Goal: Task Accomplishment & Management: Manage account settings

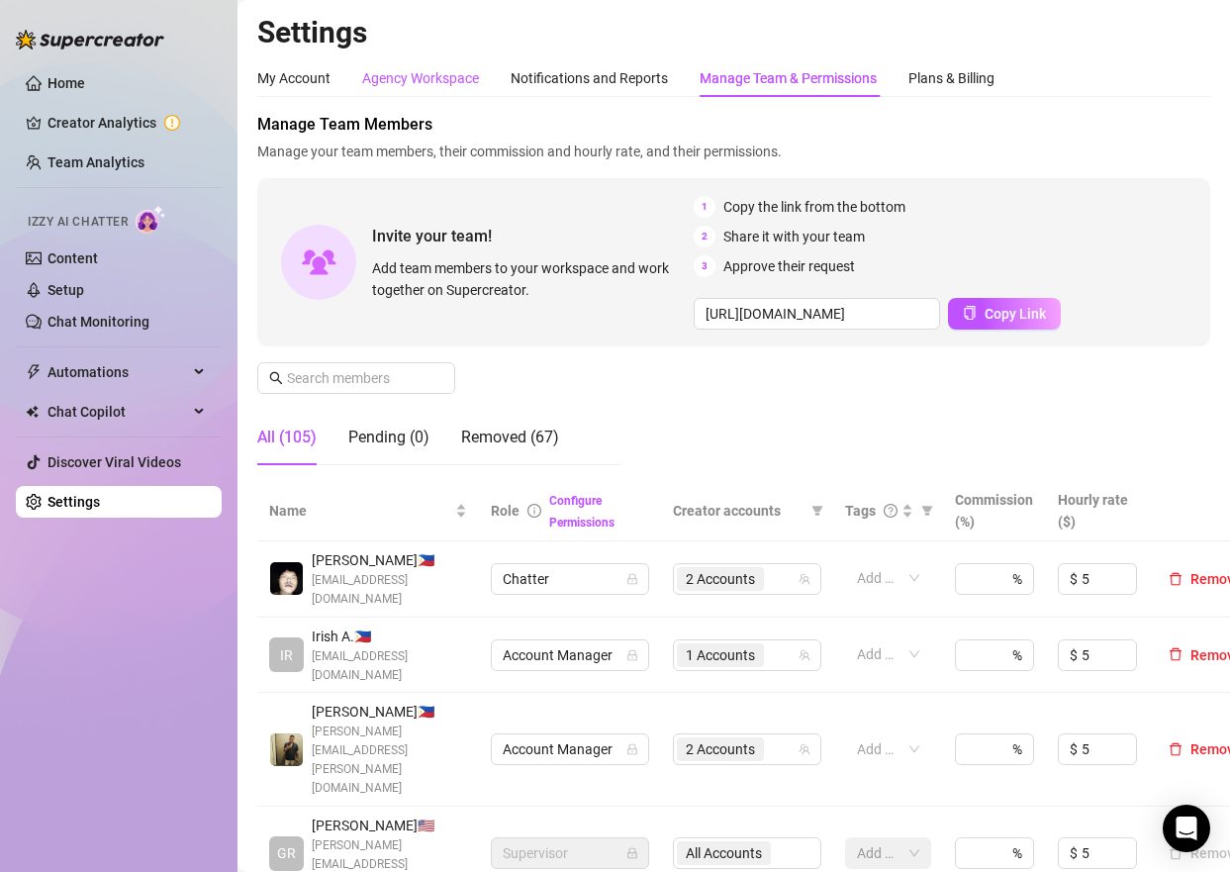
click at [414, 75] on div "Agency Workspace" at bounding box center [420, 78] width 117 height 22
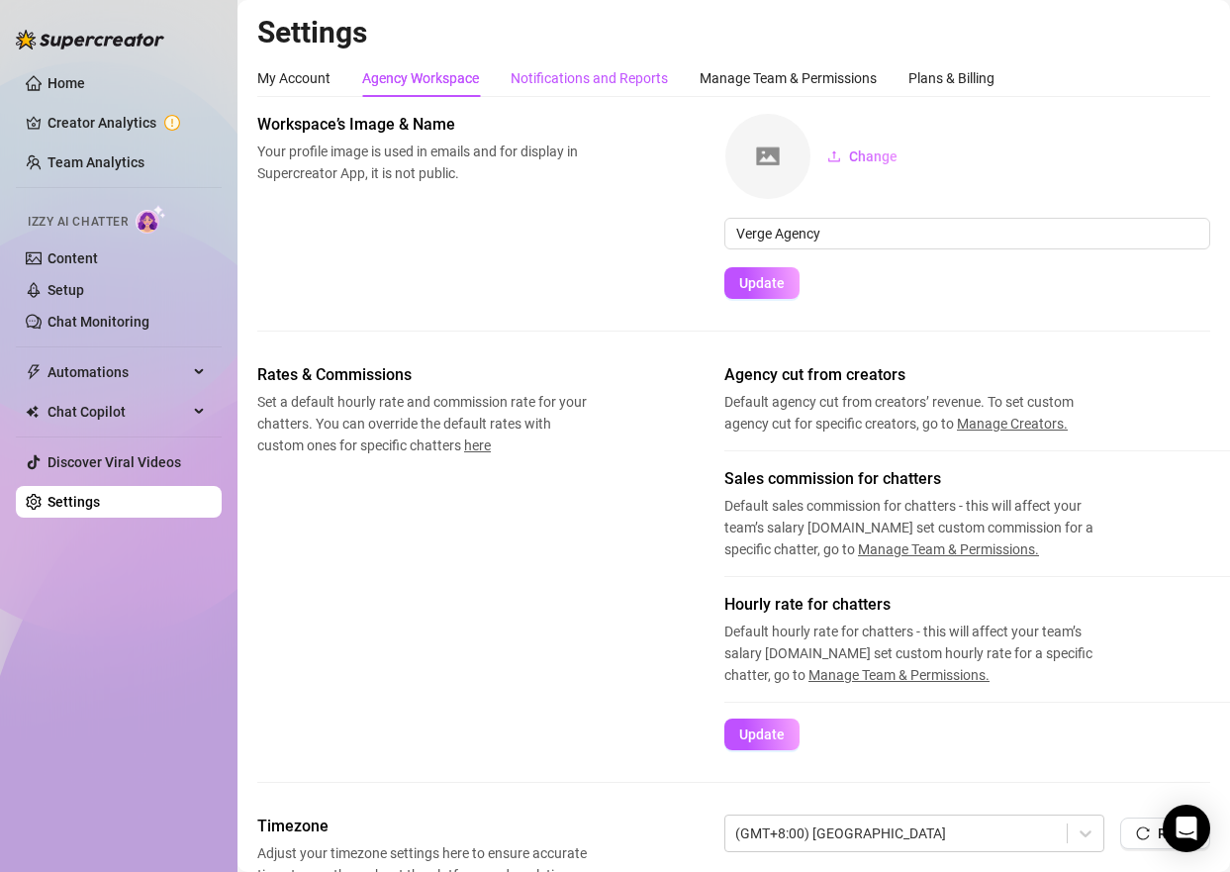
click at [593, 74] on div "Notifications and Reports" at bounding box center [588, 78] width 157 height 22
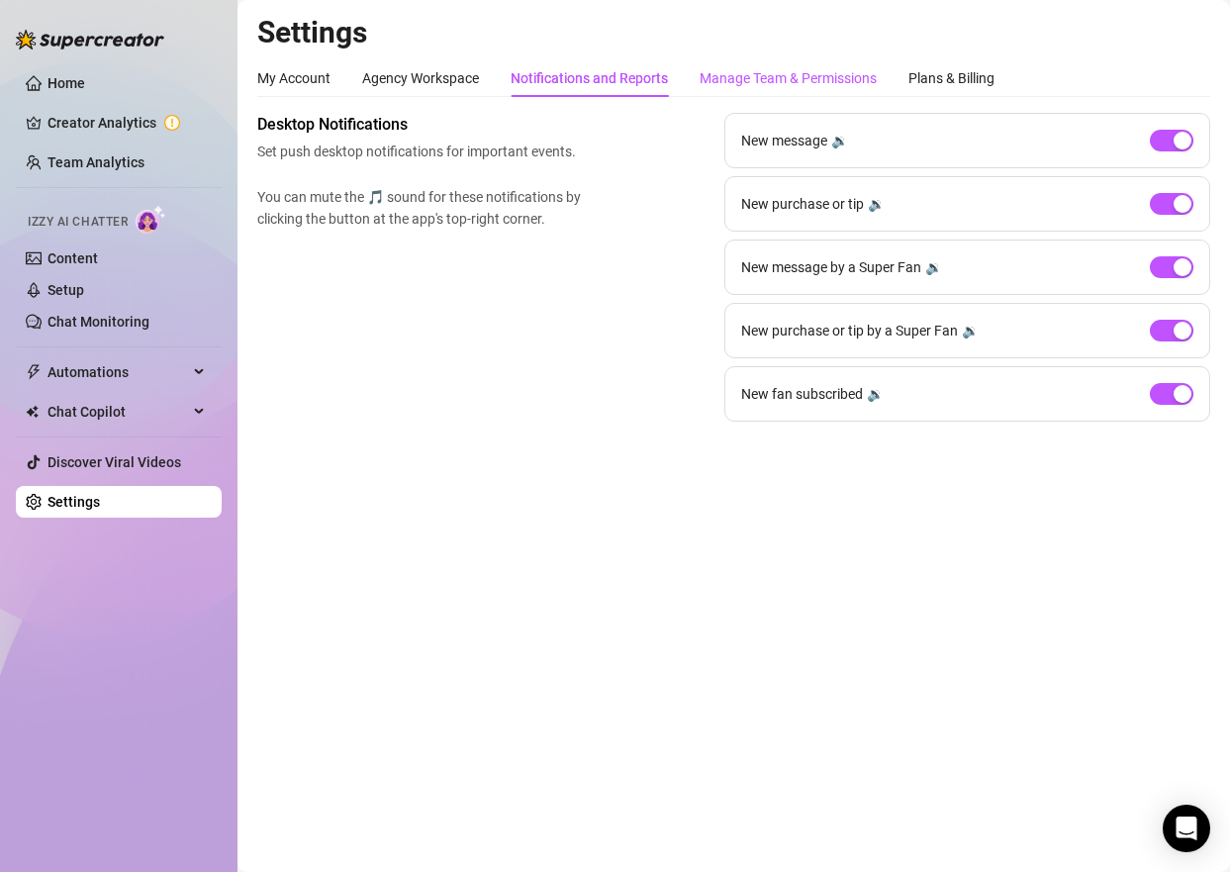
click at [780, 76] on div "Manage Team & Permissions" at bounding box center [787, 78] width 177 height 22
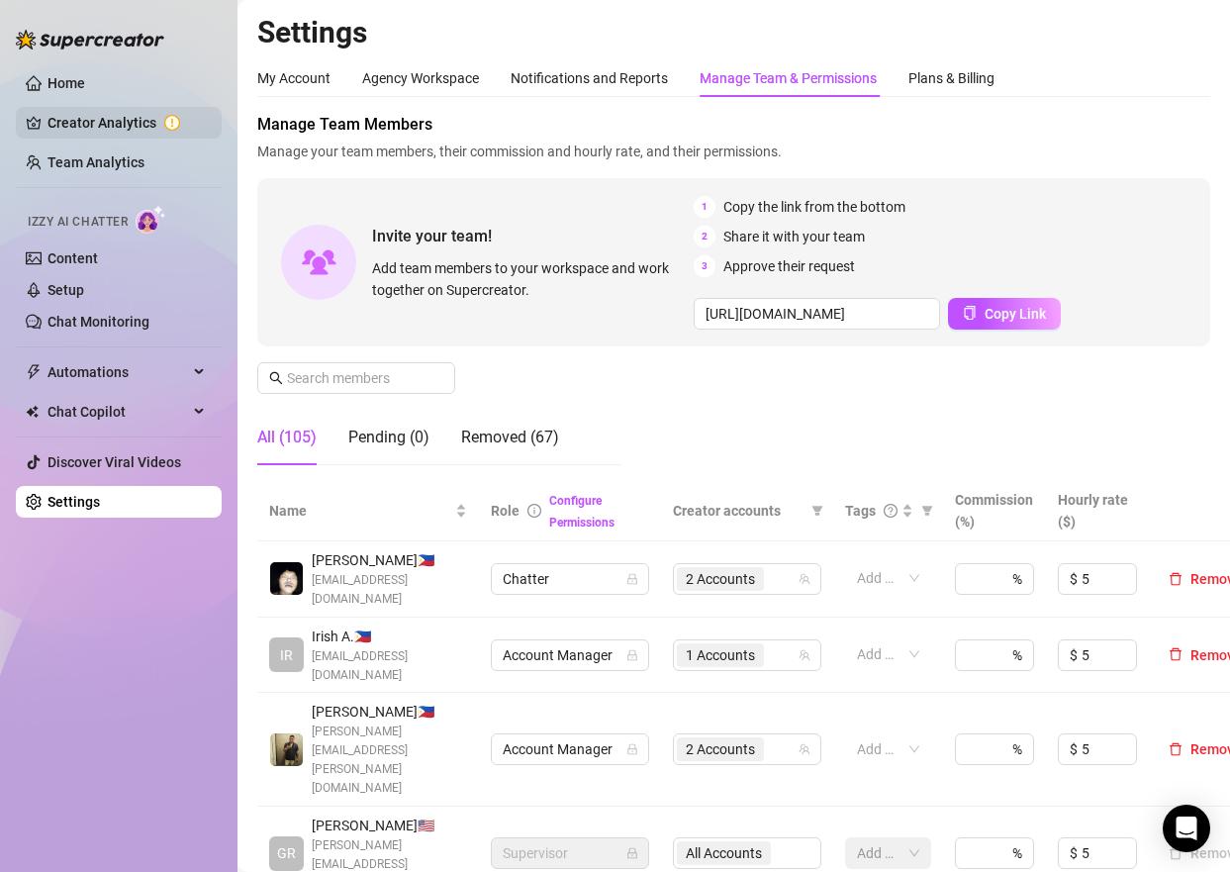
click at [107, 124] on link "Creator Analytics" at bounding box center [126, 123] width 158 height 32
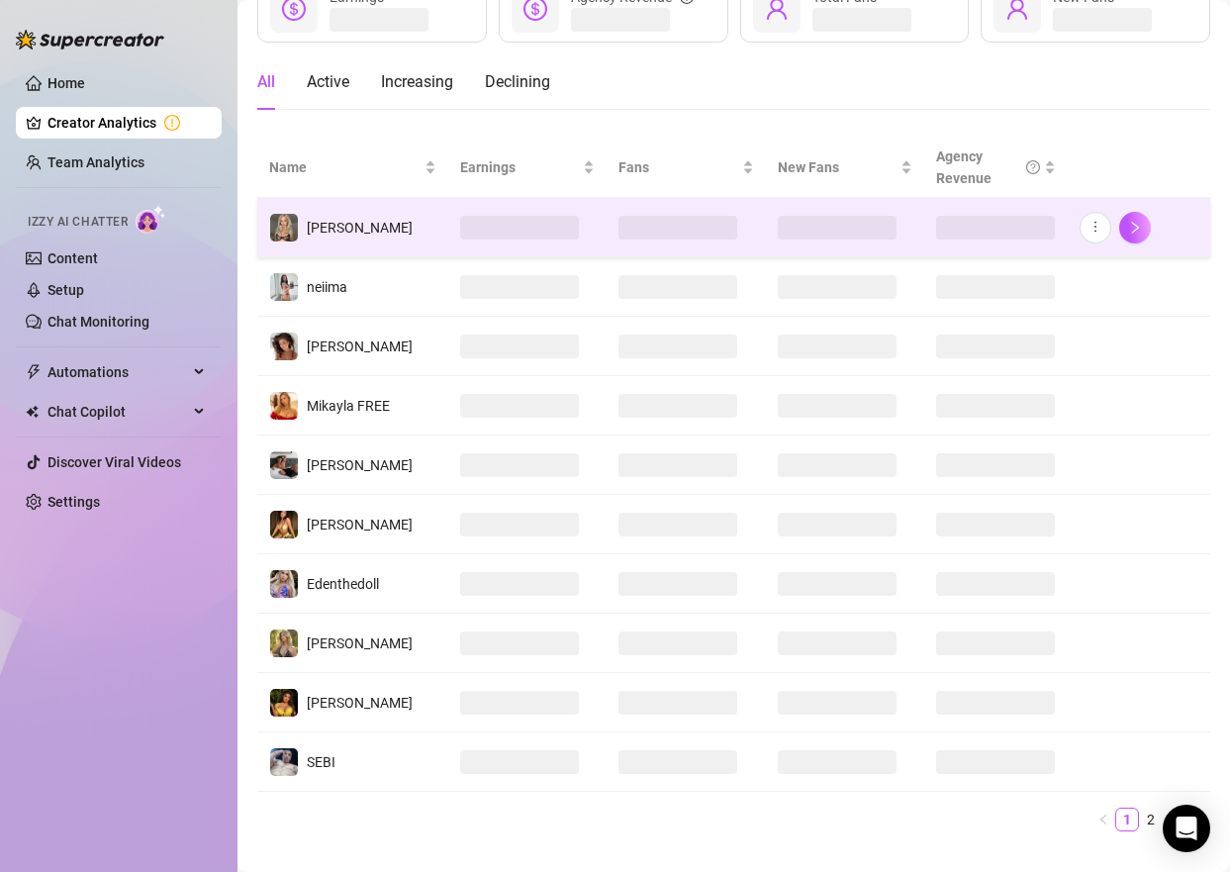
scroll to position [179, 0]
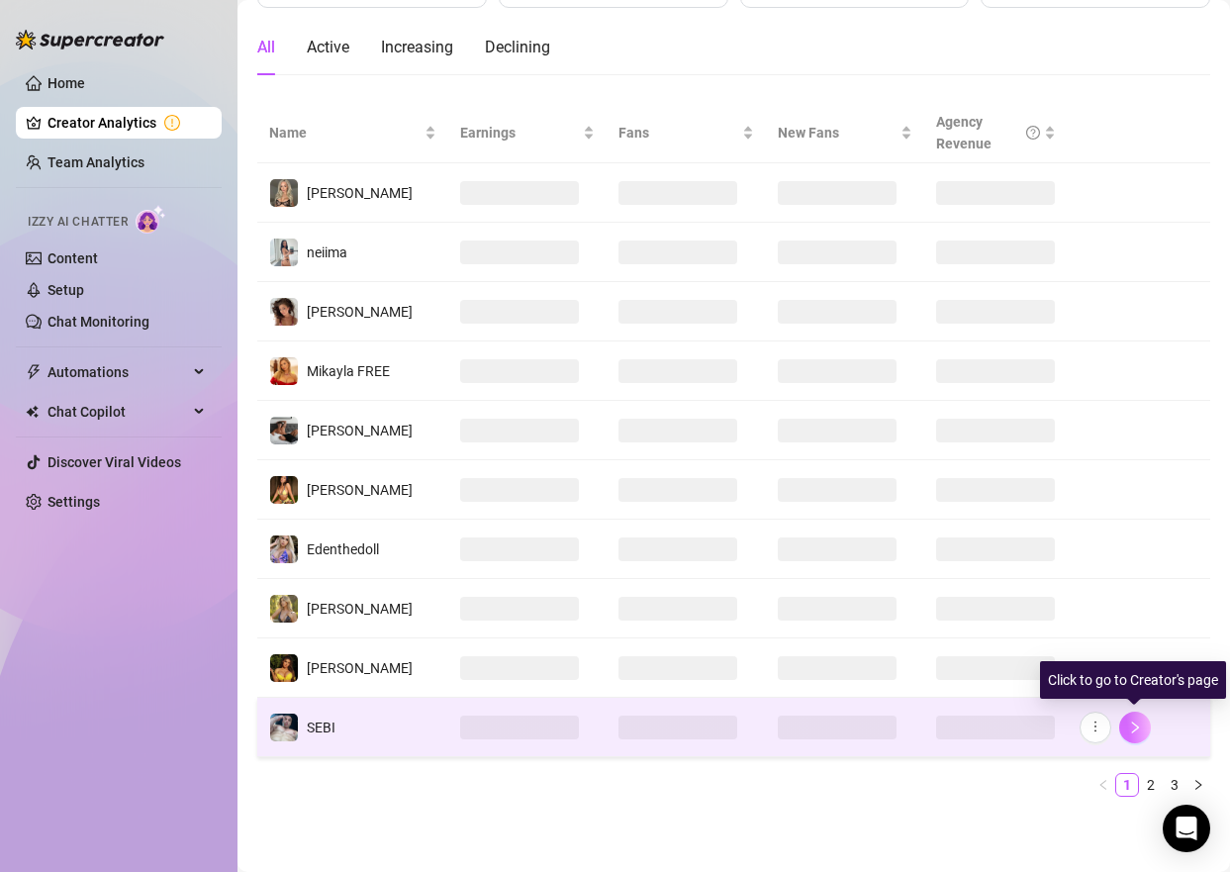
click at [1137, 725] on icon "right" at bounding box center [1135, 727] width 14 height 14
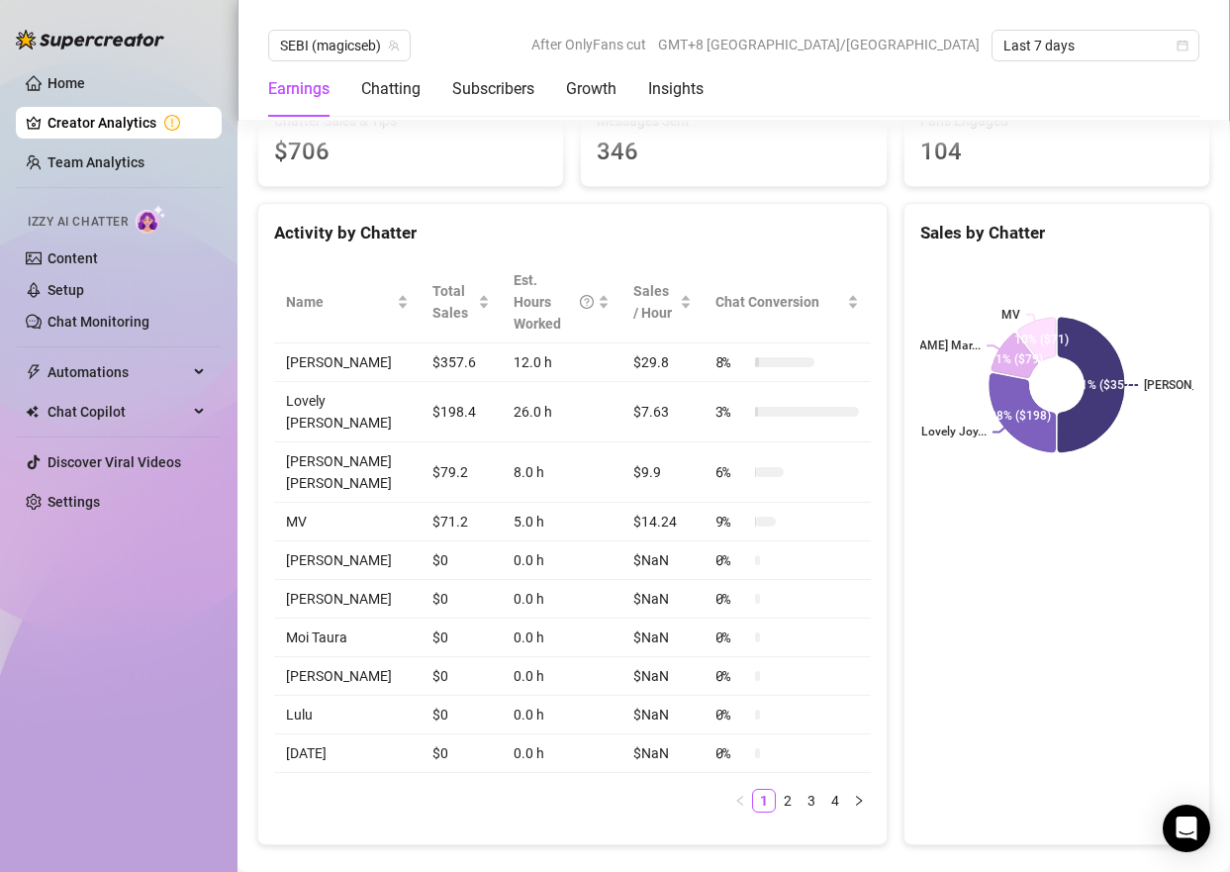
scroll to position [677, 0]
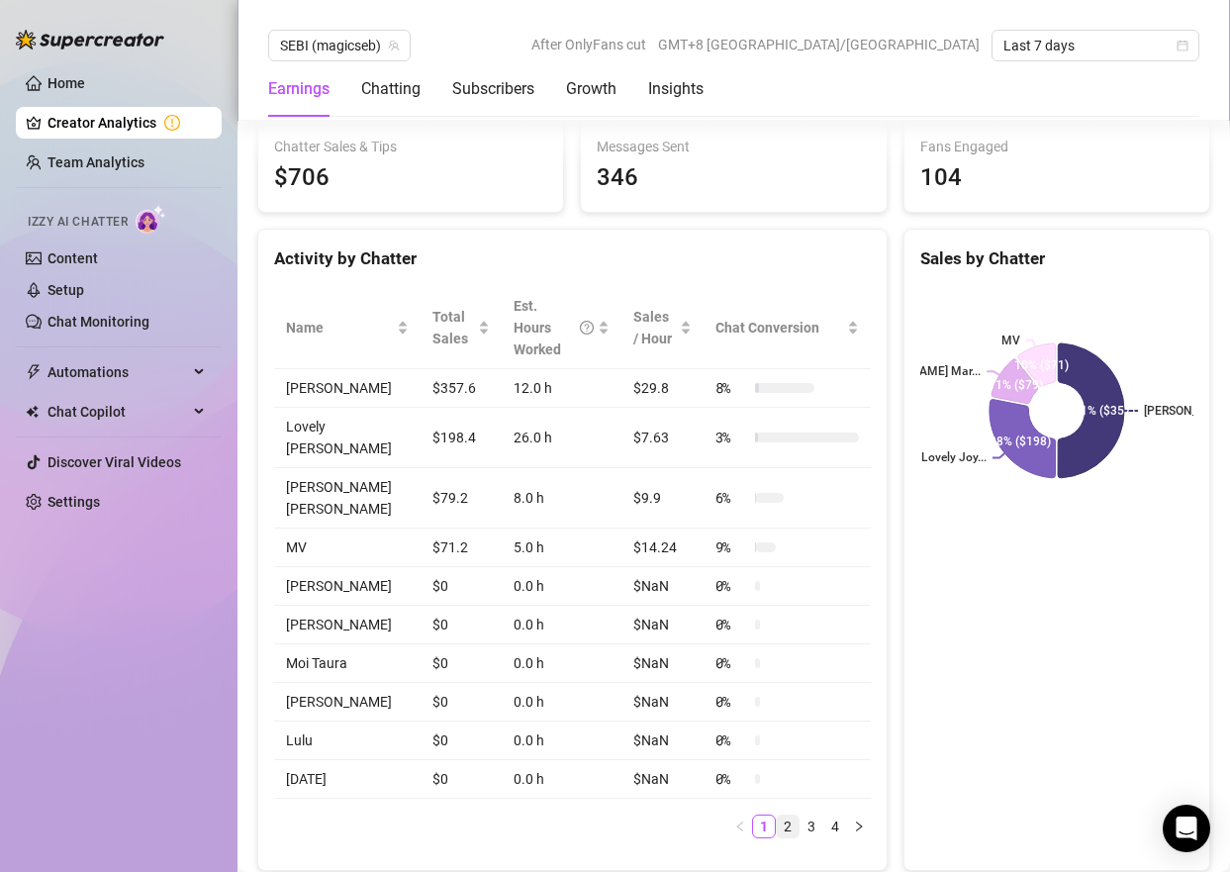
click at [789, 815] on link "2" at bounding box center [788, 826] width 22 height 22
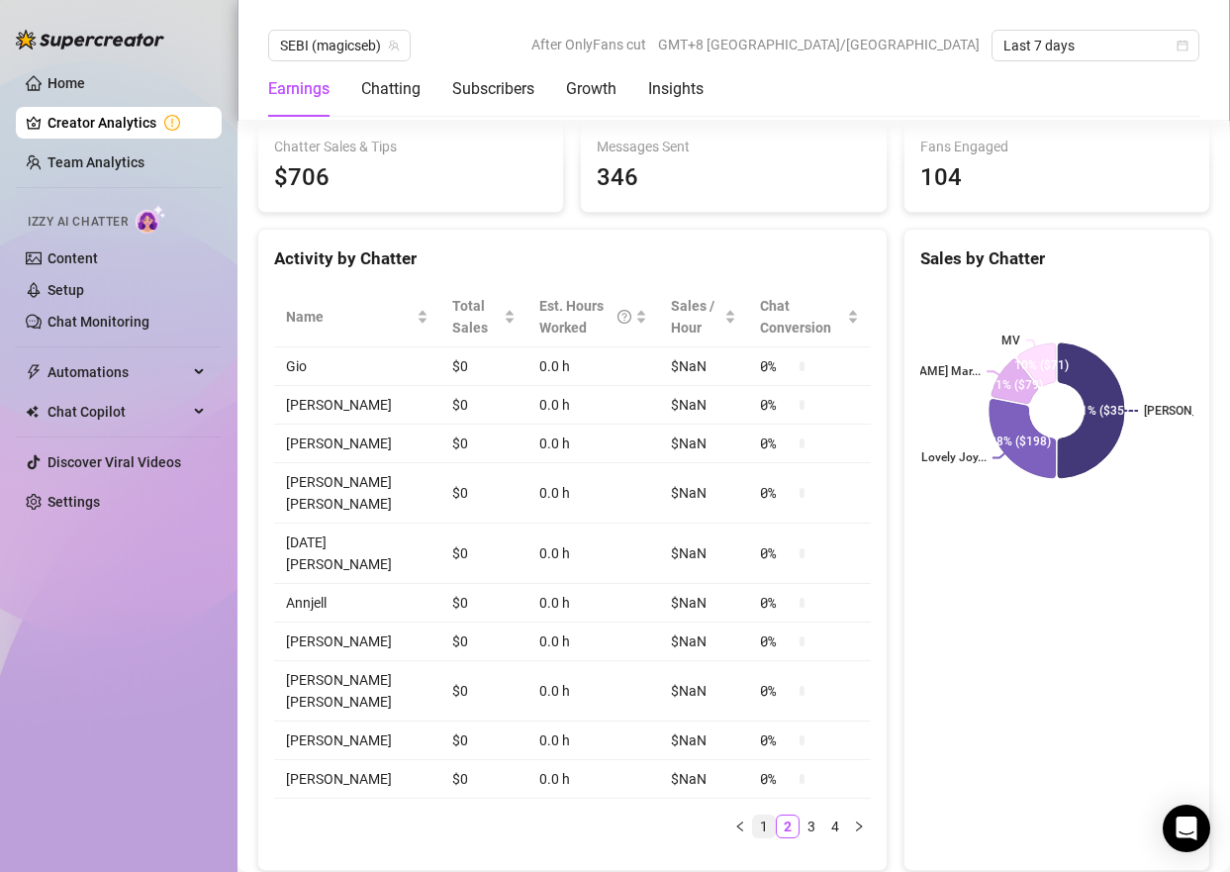
click at [767, 815] on link "1" at bounding box center [764, 826] width 22 height 22
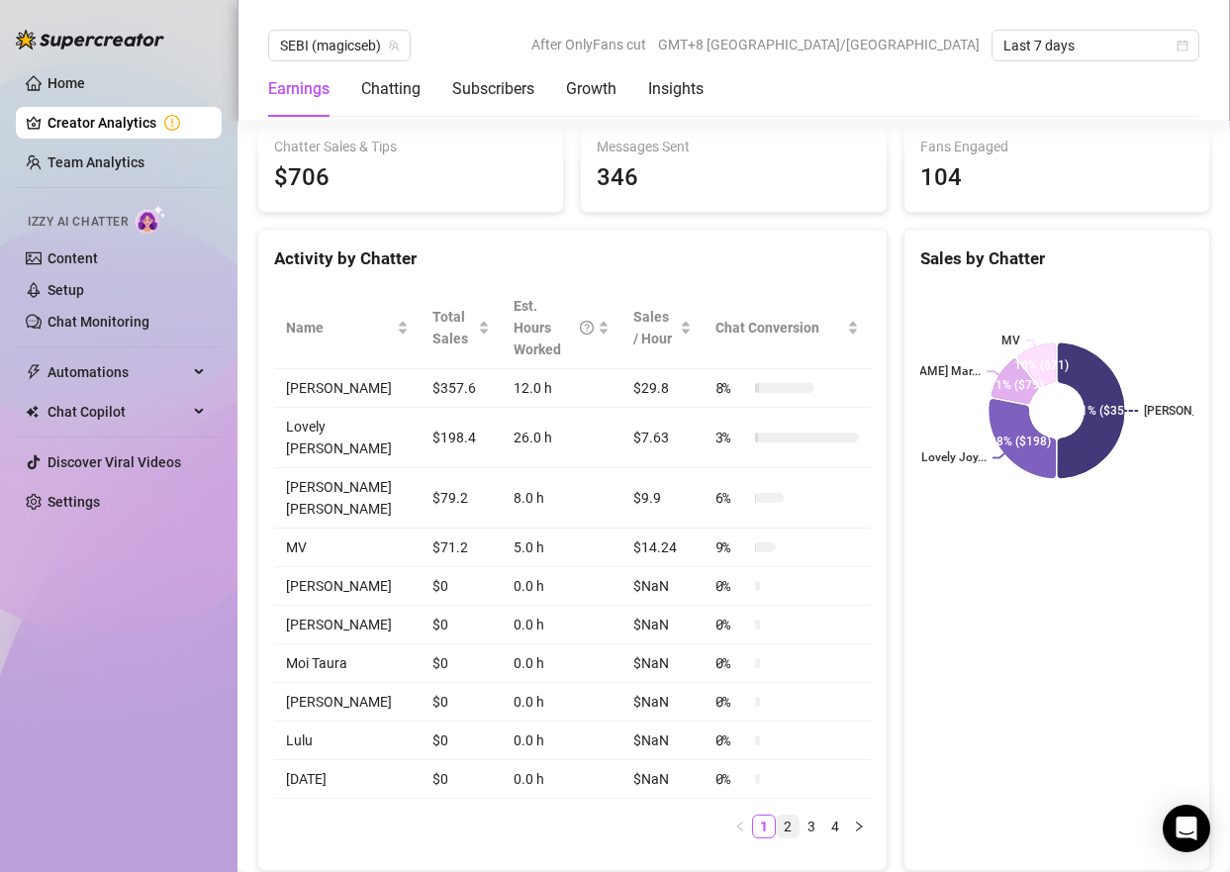
click at [792, 815] on link "2" at bounding box center [788, 826] width 22 height 22
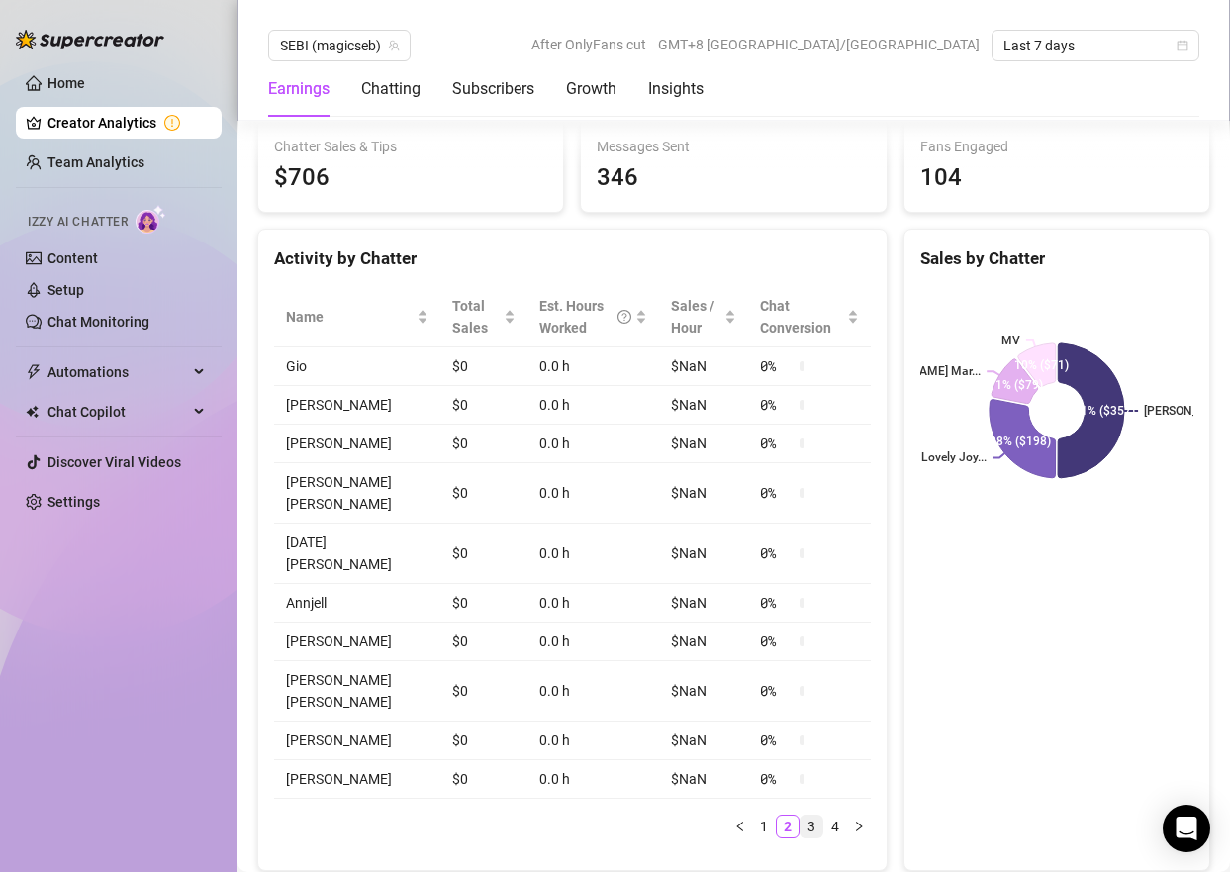
click at [807, 815] on link "3" at bounding box center [811, 826] width 22 height 22
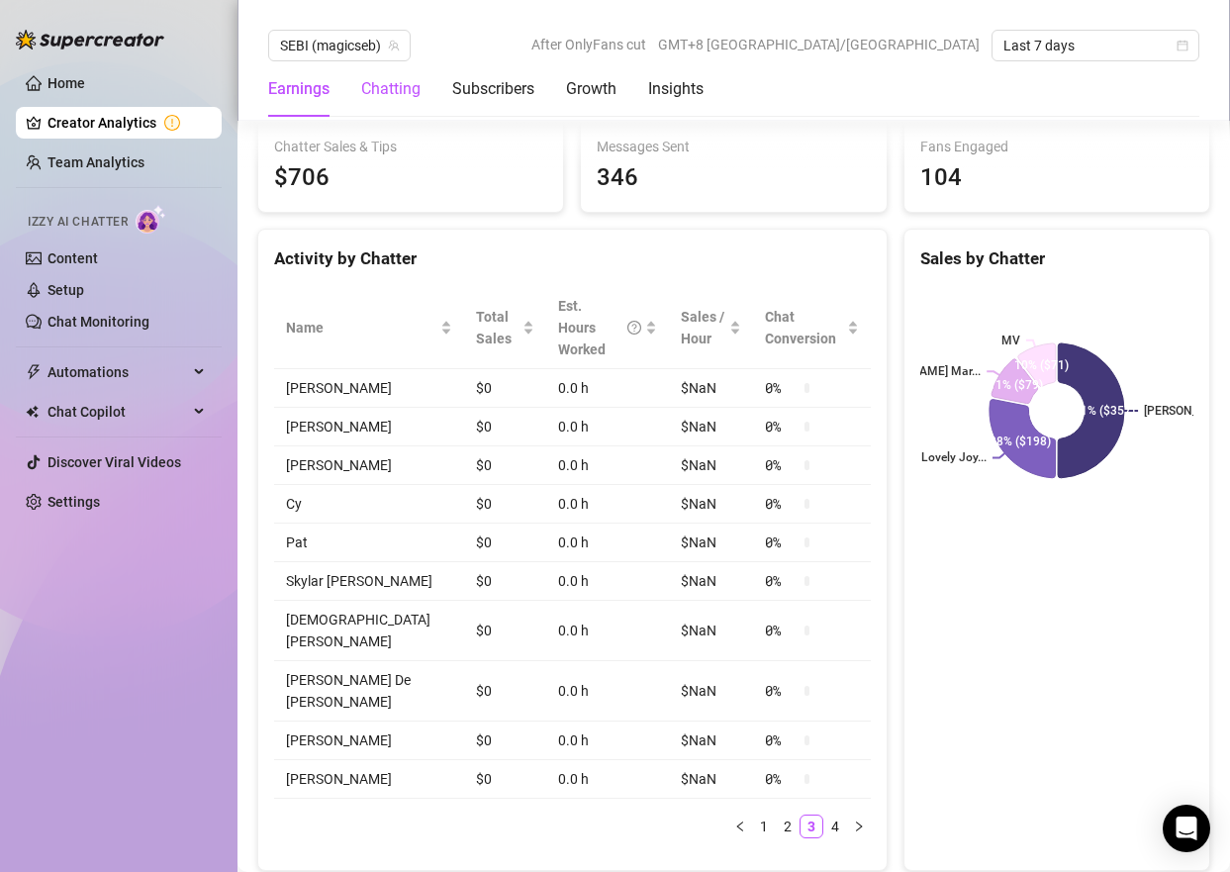
click at [398, 83] on div "Chatting" at bounding box center [390, 89] width 59 height 24
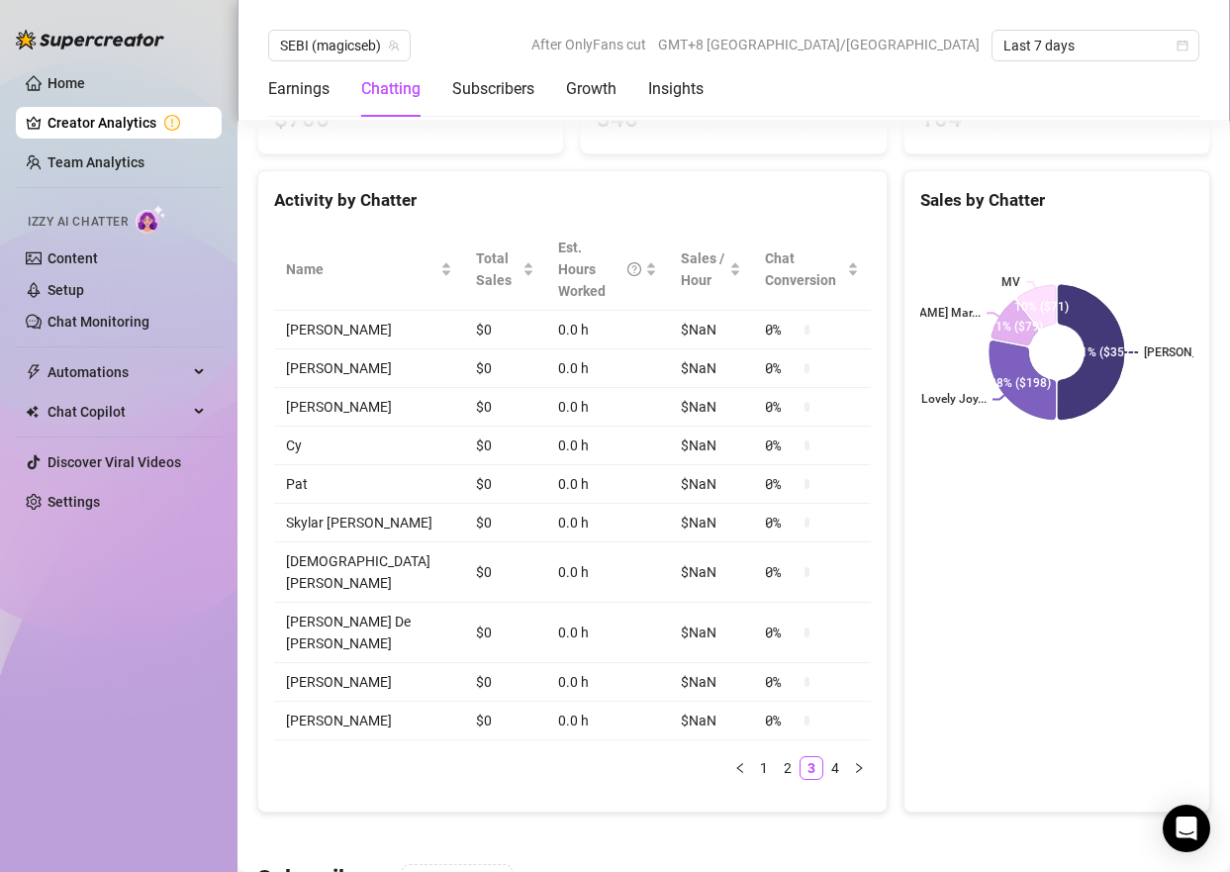
scroll to position [759, 0]
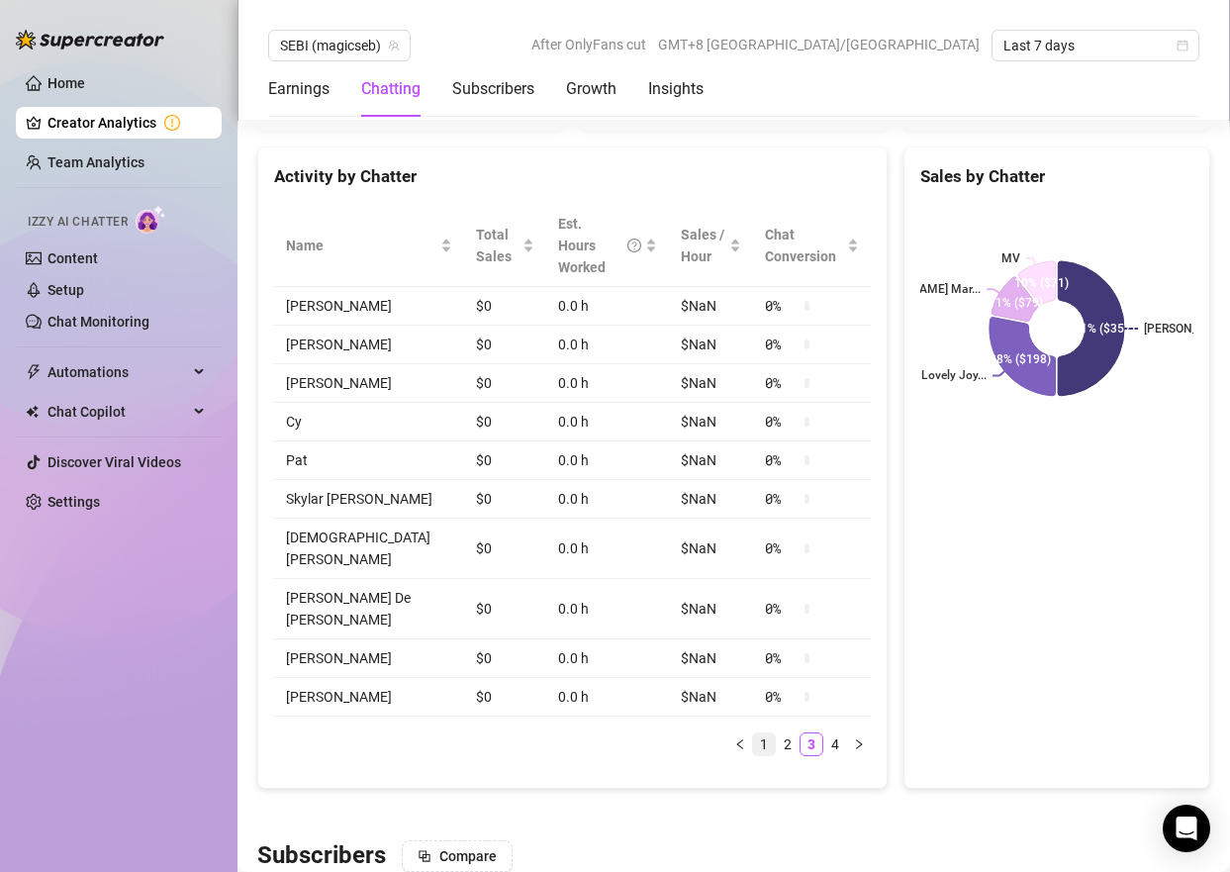
click at [764, 755] on link "1" at bounding box center [764, 744] width 22 height 22
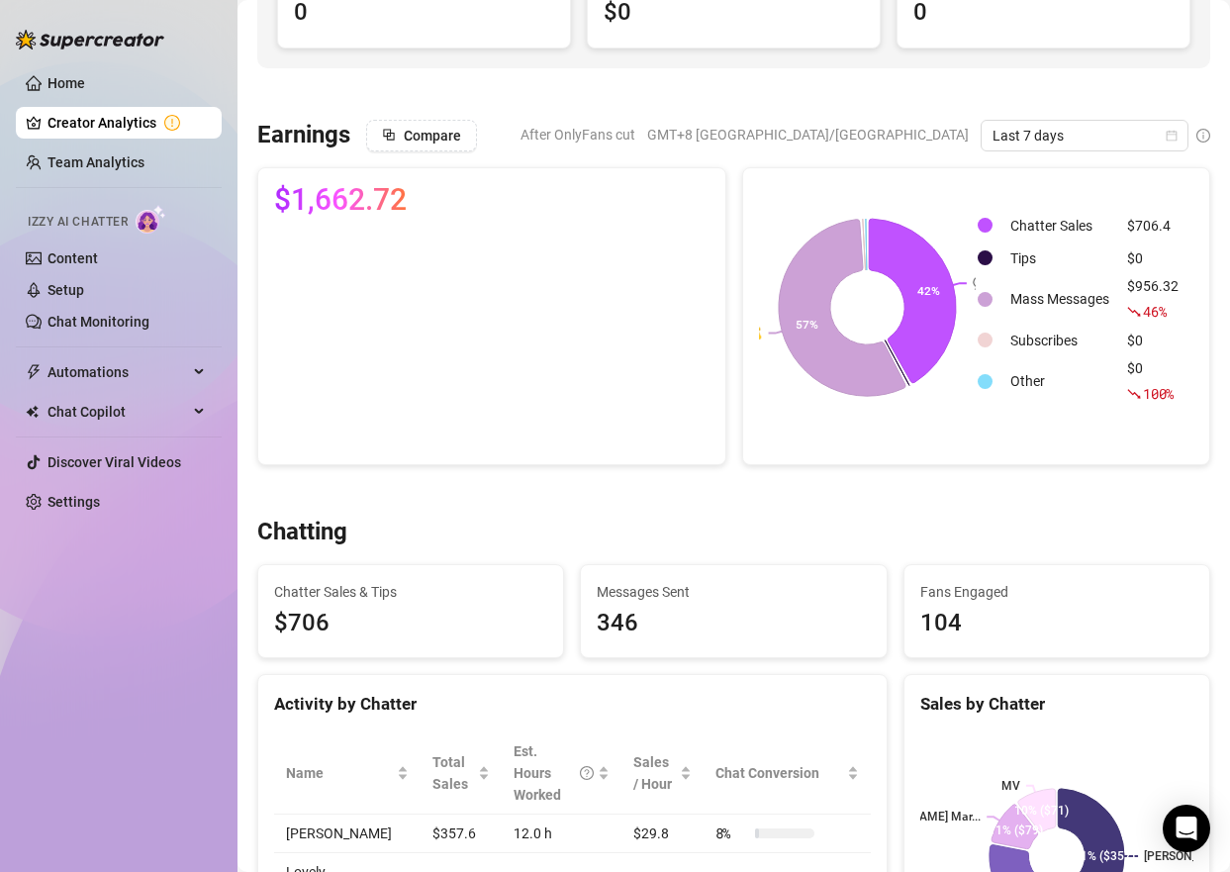
scroll to position [0, 0]
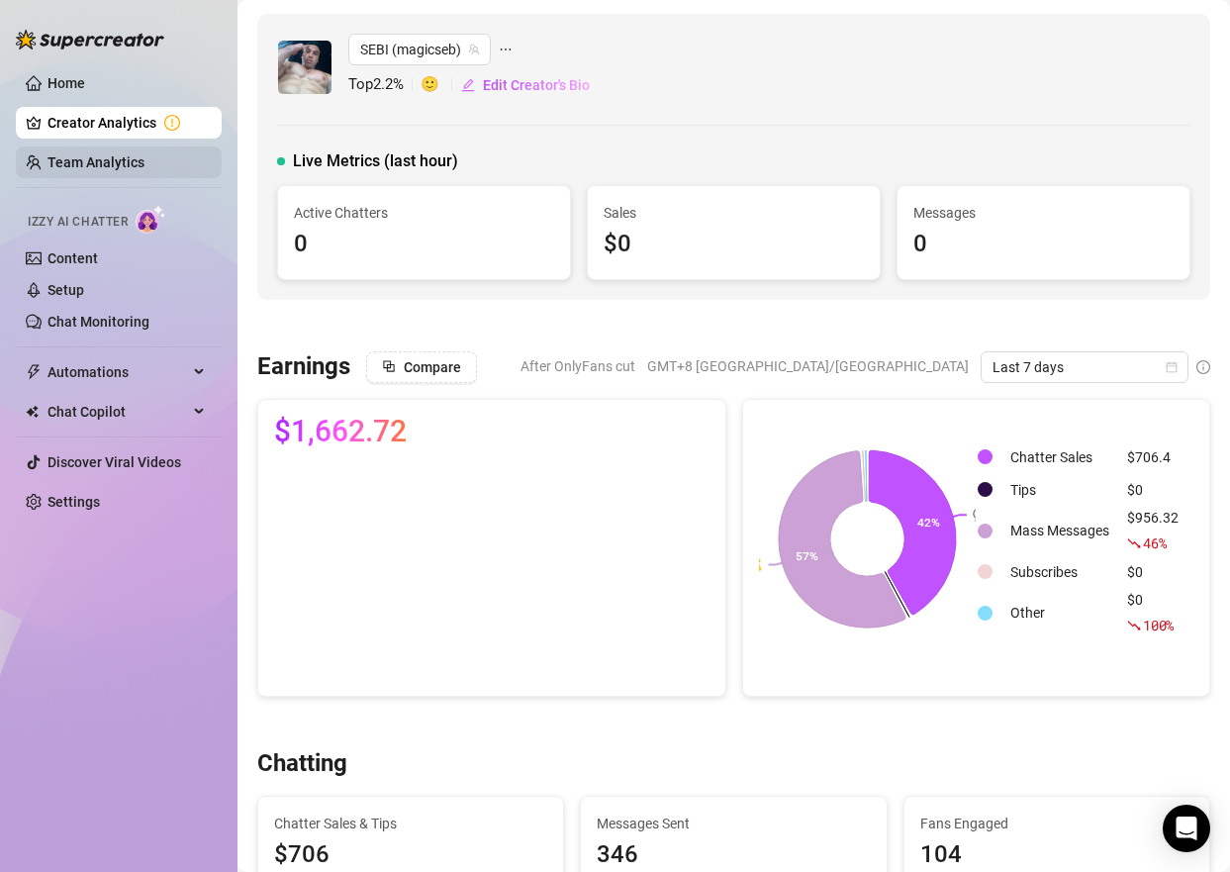
drag, startPoint x: 107, startPoint y: 177, endPoint x: 103, endPoint y: 164, distance: 13.5
click at [107, 170] on link "Team Analytics" at bounding box center [95, 162] width 97 height 16
click at [103, 164] on link "Team Analytics" at bounding box center [95, 162] width 97 height 16
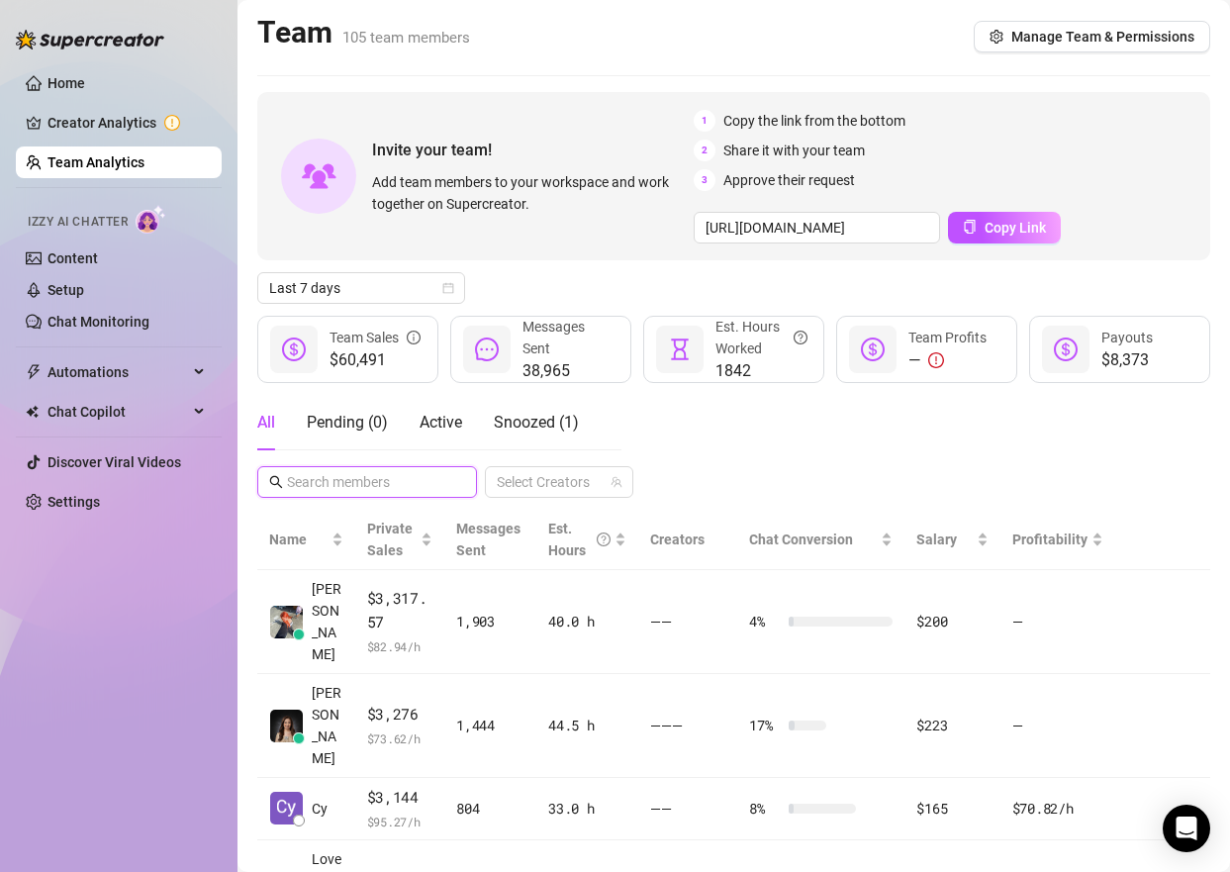
click at [410, 481] on input "text" at bounding box center [368, 482] width 162 height 22
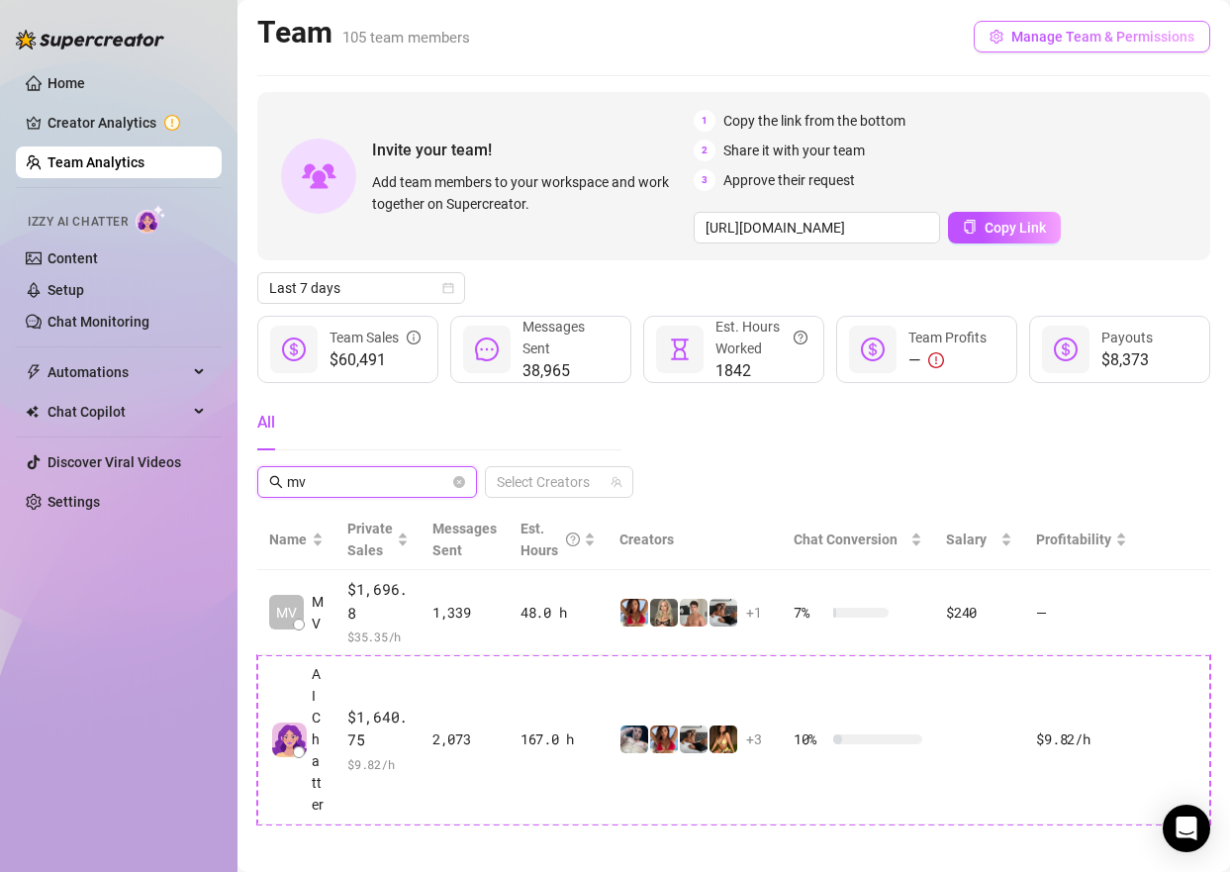
type input "mv"
click at [1078, 40] on span "Manage Team & Permissions" at bounding box center [1102, 37] width 183 height 16
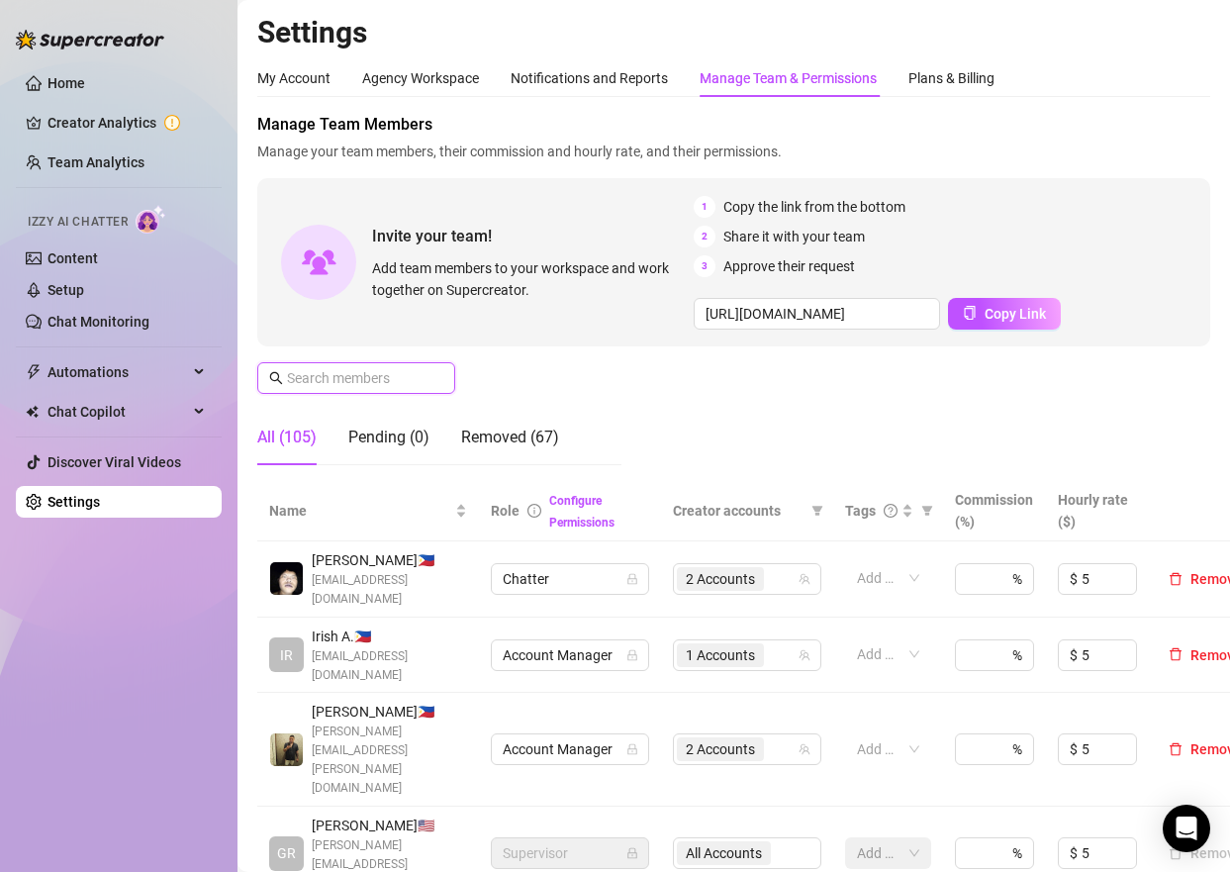
click at [331, 378] on input "text" at bounding box center [357, 378] width 140 height 22
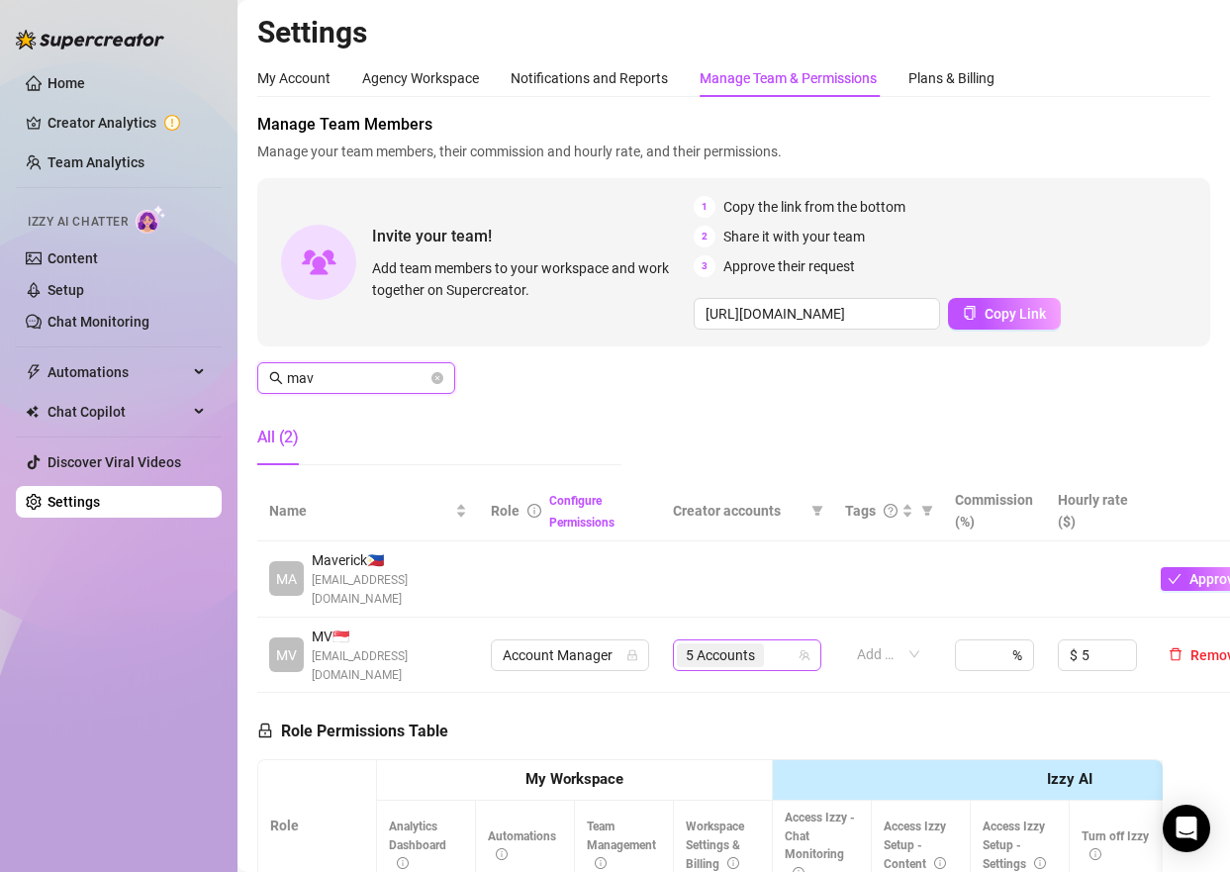
click at [779, 645] on div "5 Accounts" at bounding box center [737, 655] width 120 height 28
type input "mav"
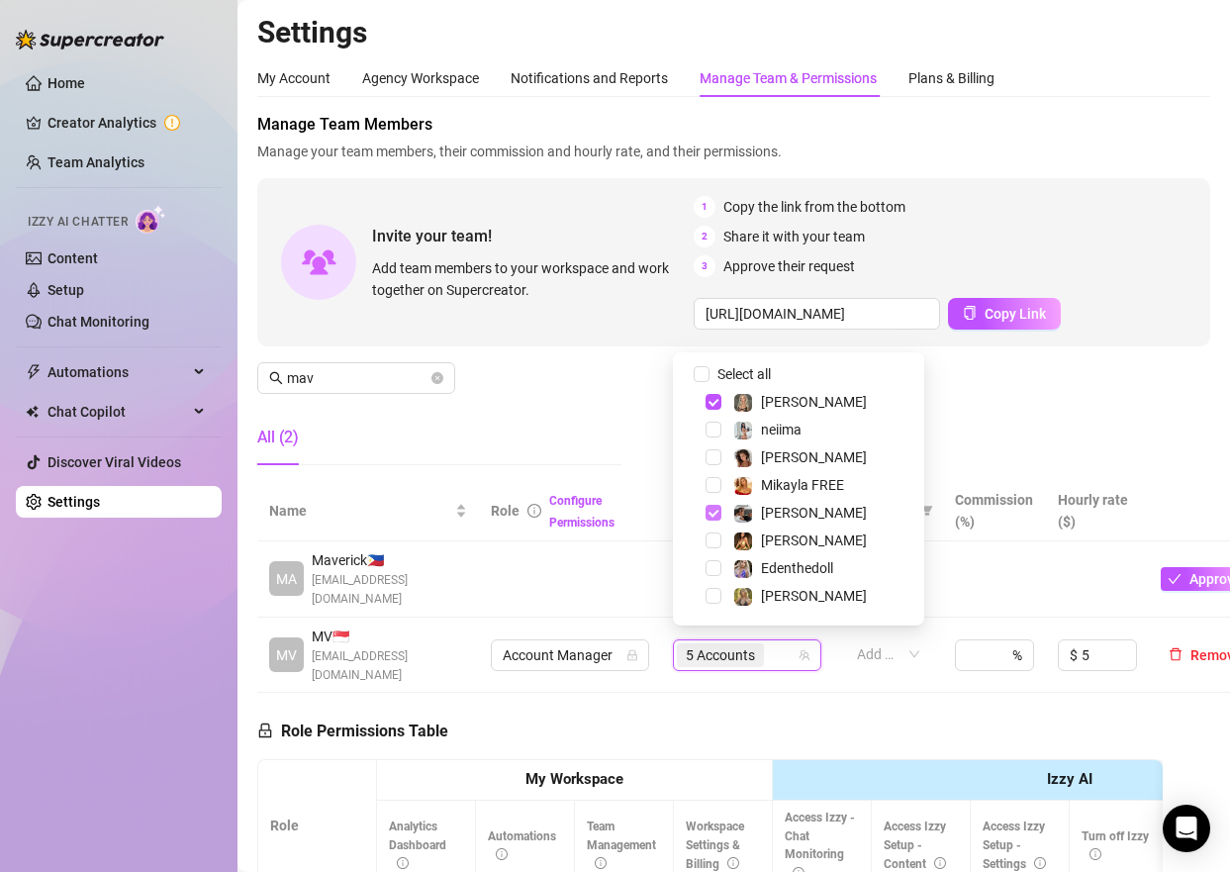
click at [711, 509] on span "Select tree node" at bounding box center [713, 513] width 16 height 16
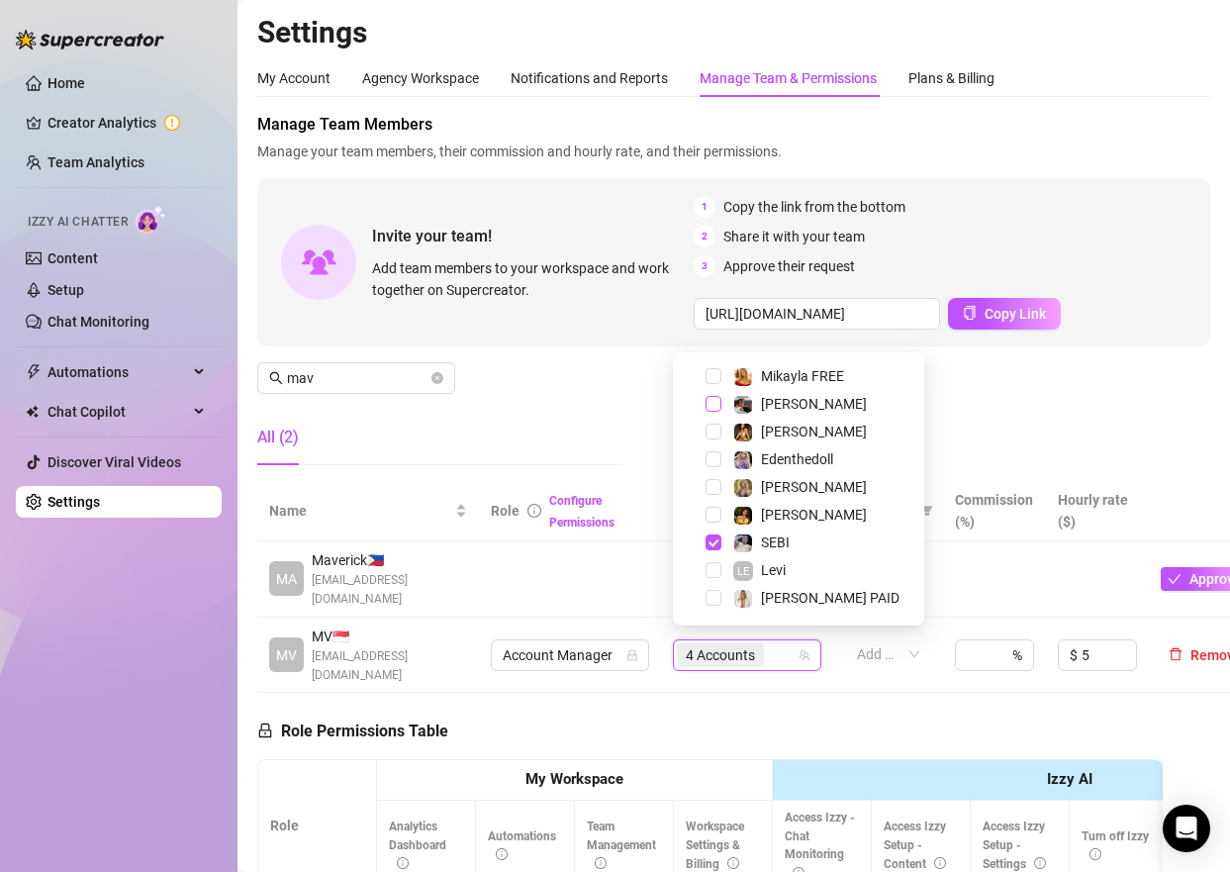
scroll to position [118, 0]
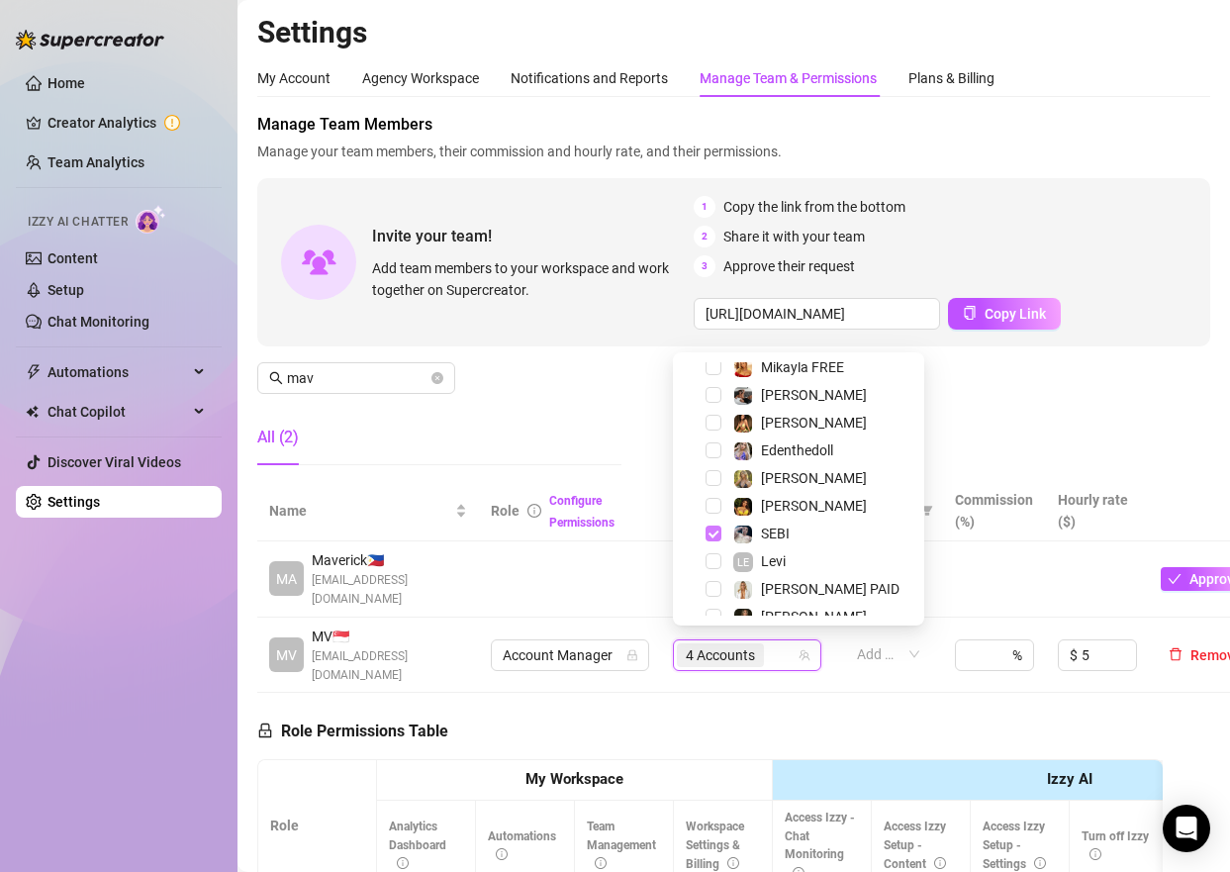
click at [715, 527] on span "Select tree node" at bounding box center [713, 533] width 16 height 16
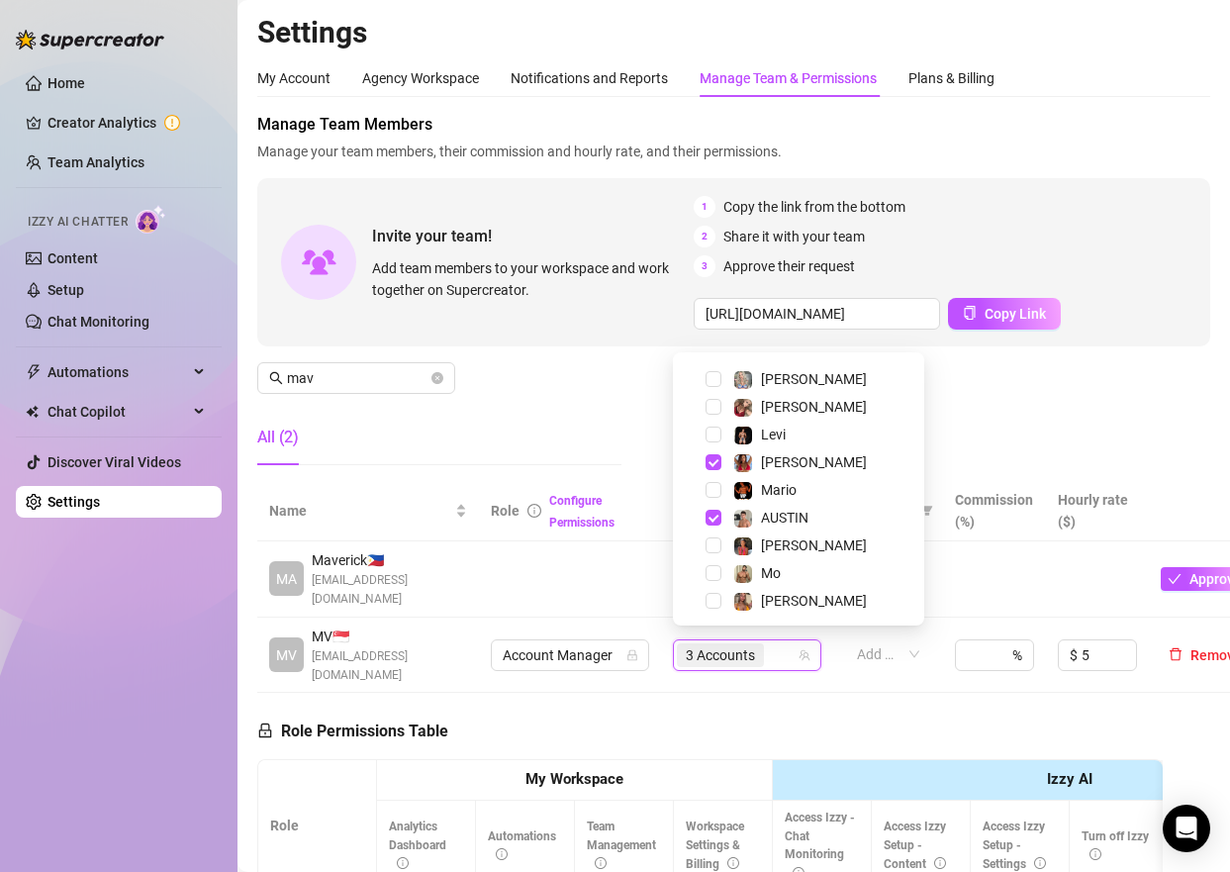
scroll to position [495, 0]
click at [711, 512] on span "Select tree node" at bounding box center [713, 516] width 16 height 16
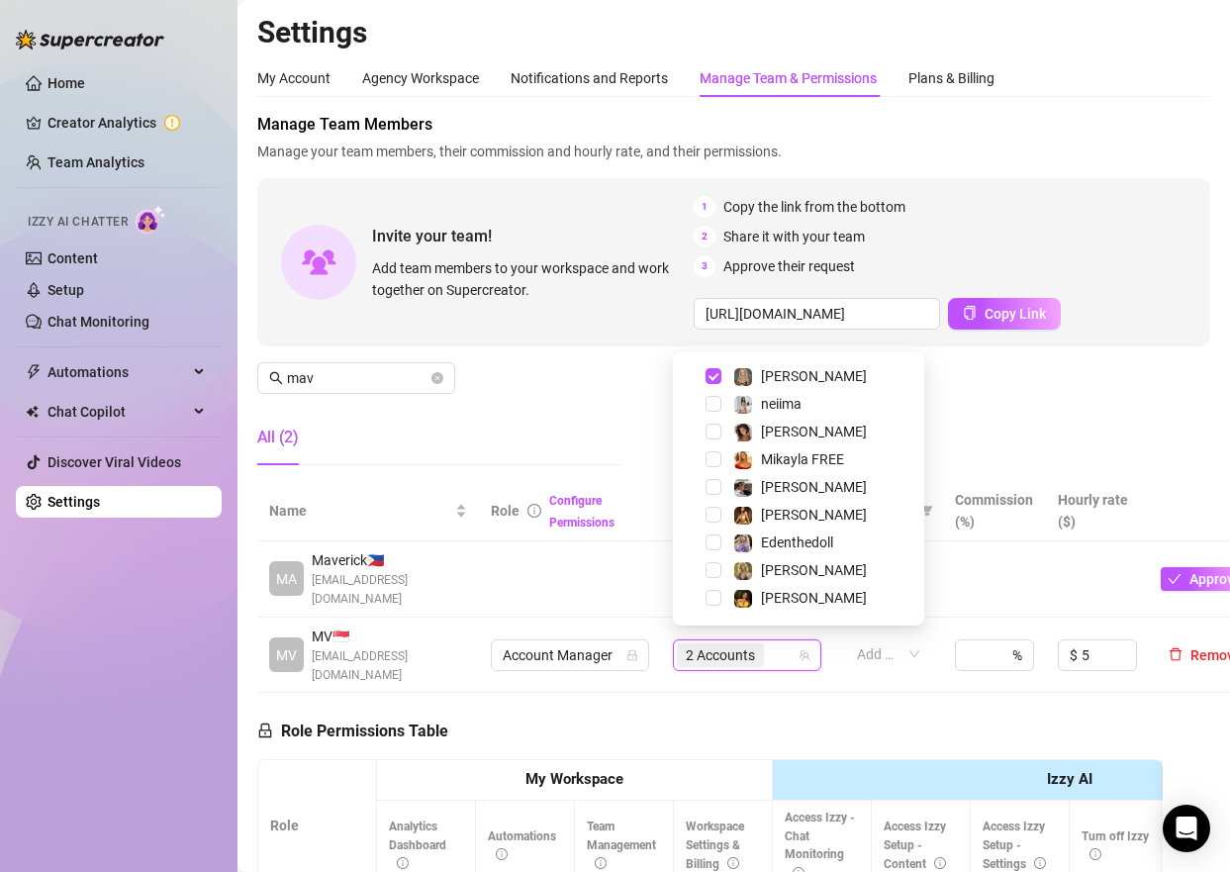
scroll to position [0, 0]
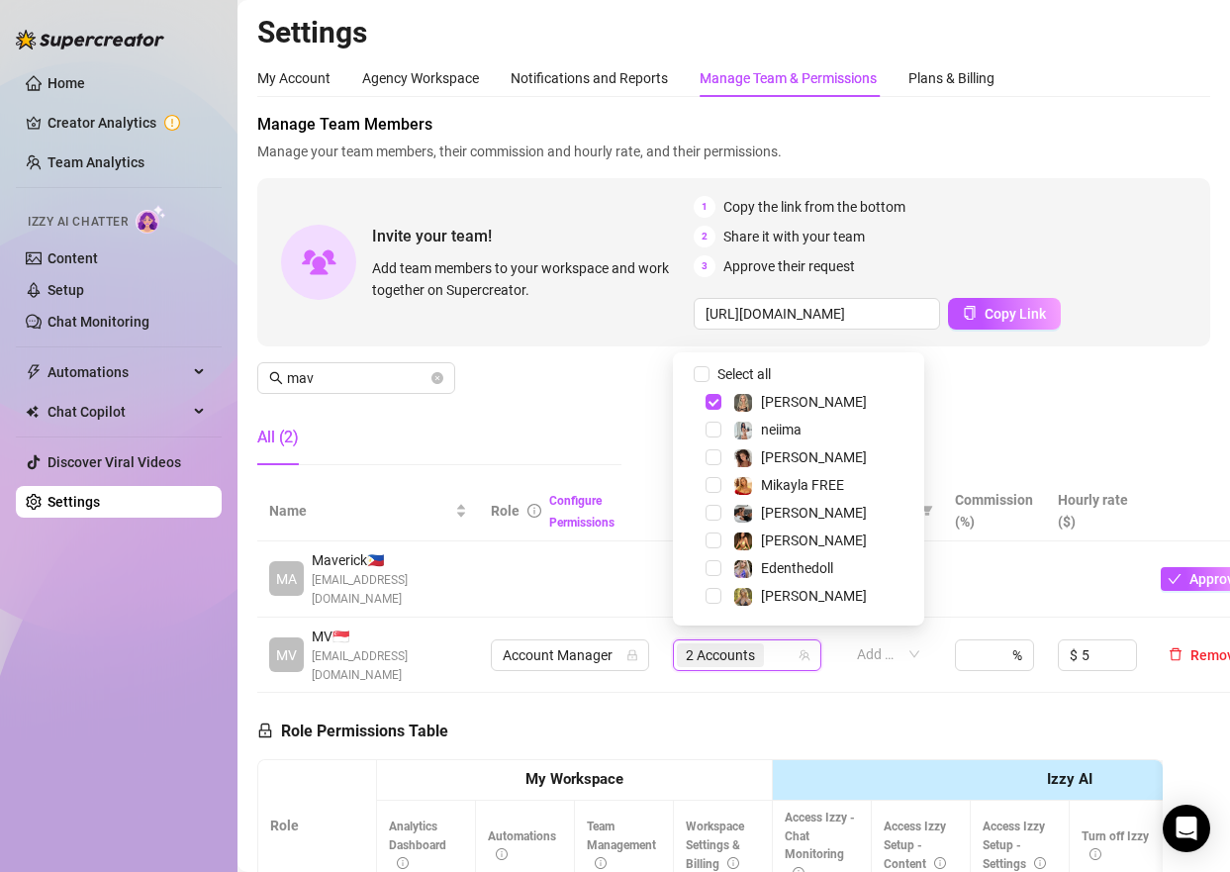
click at [994, 422] on div "Manage Team Members Manage your team members, their commission and hourly rate,…" at bounding box center [733, 297] width 953 height 368
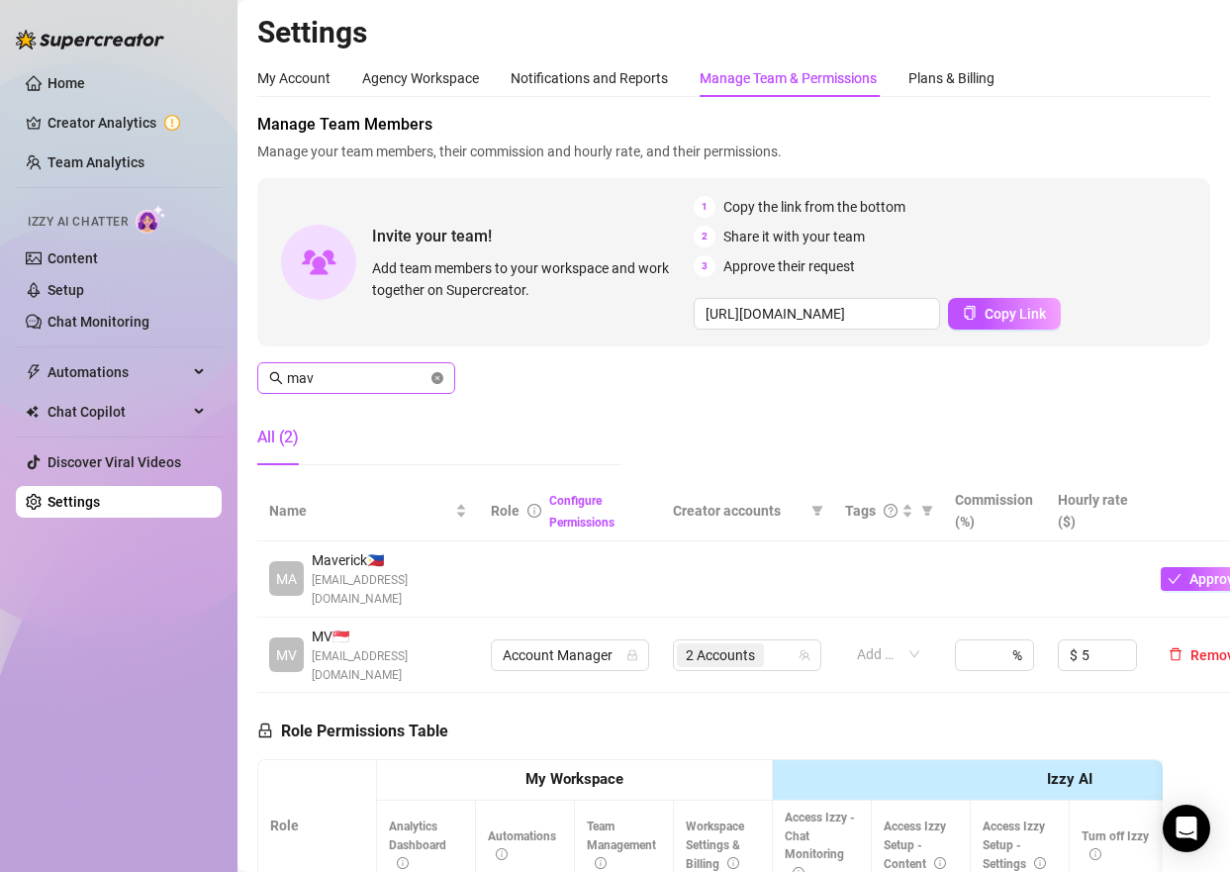
click at [438, 377] on icon "close-circle" at bounding box center [437, 378] width 12 height 12
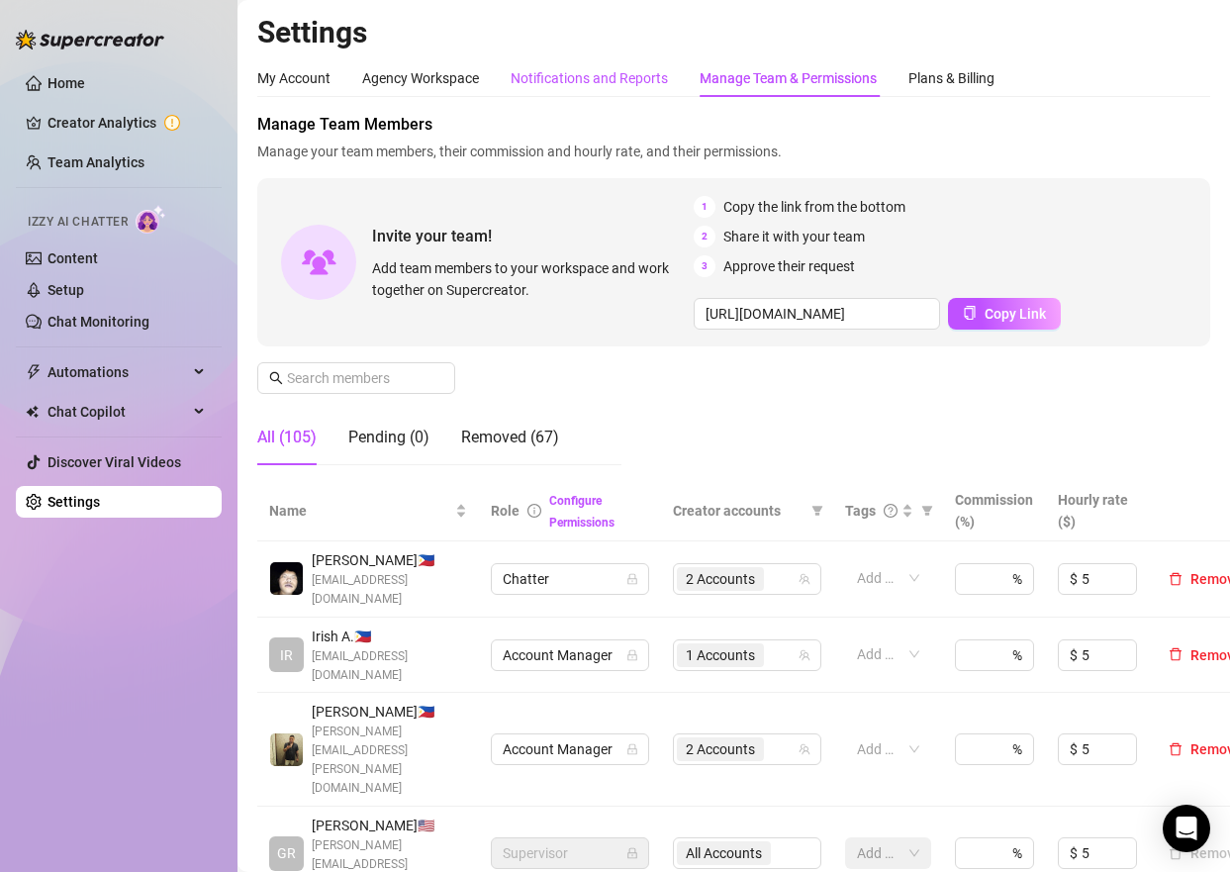
click at [604, 81] on div "Notifications and Reports" at bounding box center [588, 78] width 157 height 22
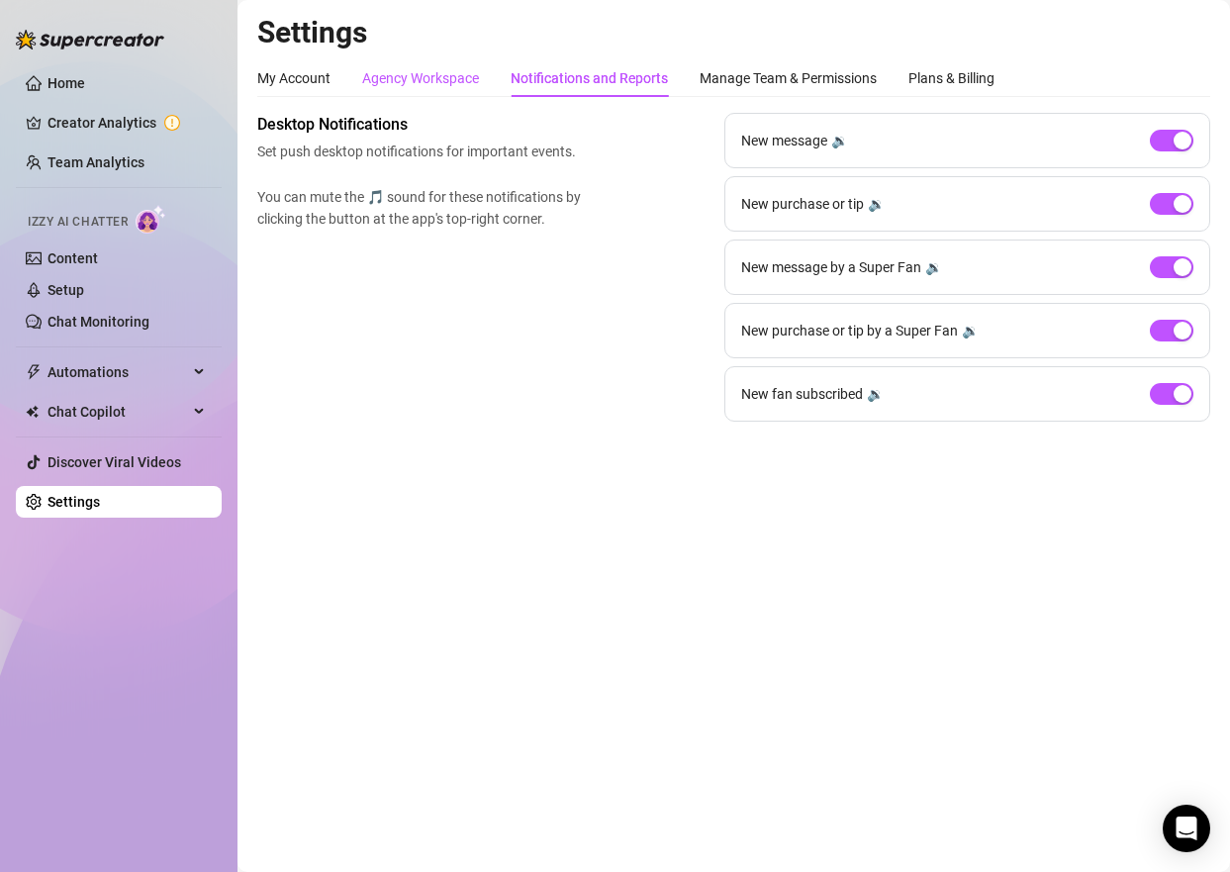
click at [445, 82] on div "Agency Workspace" at bounding box center [420, 78] width 117 height 22
